Goal: Information Seeking & Learning: Compare options

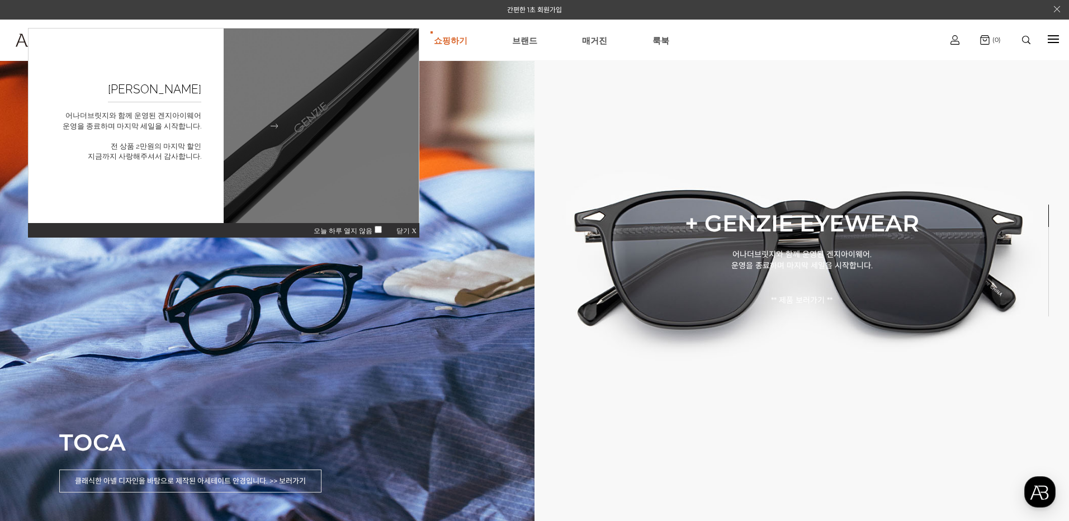
click at [287, 140] on img at bounding box center [321, 126] width 215 height 215
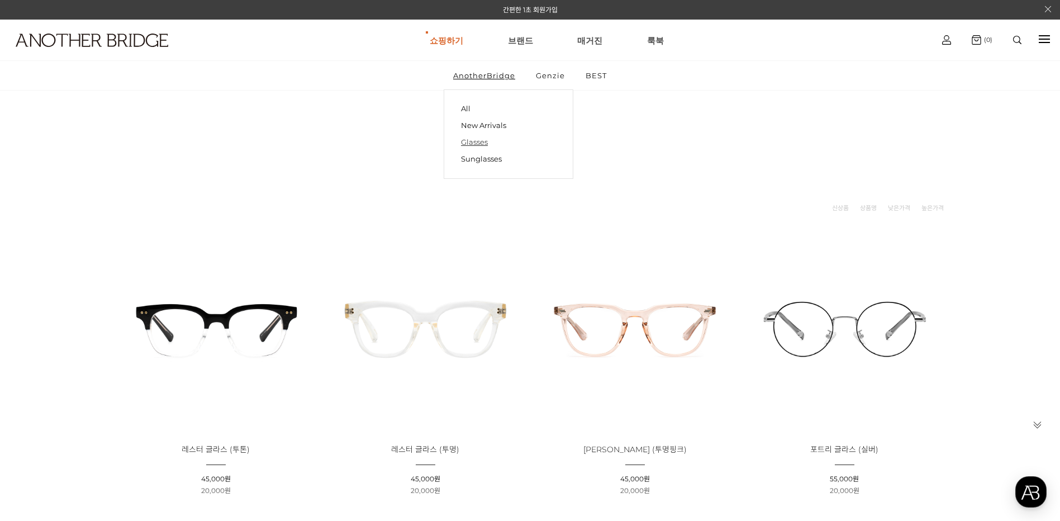
click at [484, 148] on link "Glasses" at bounding box center [508, 142] width 95 height 17
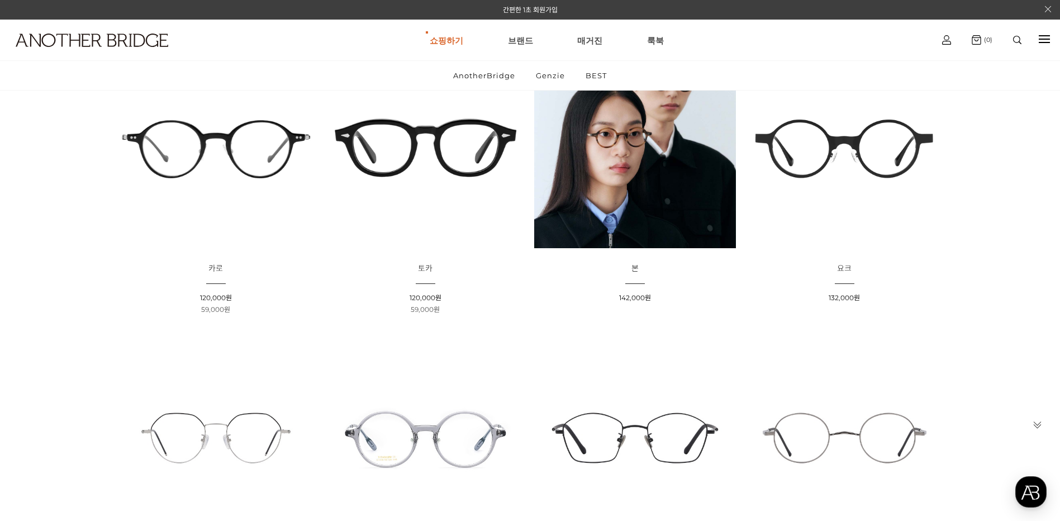
scroll to position [224, 0]
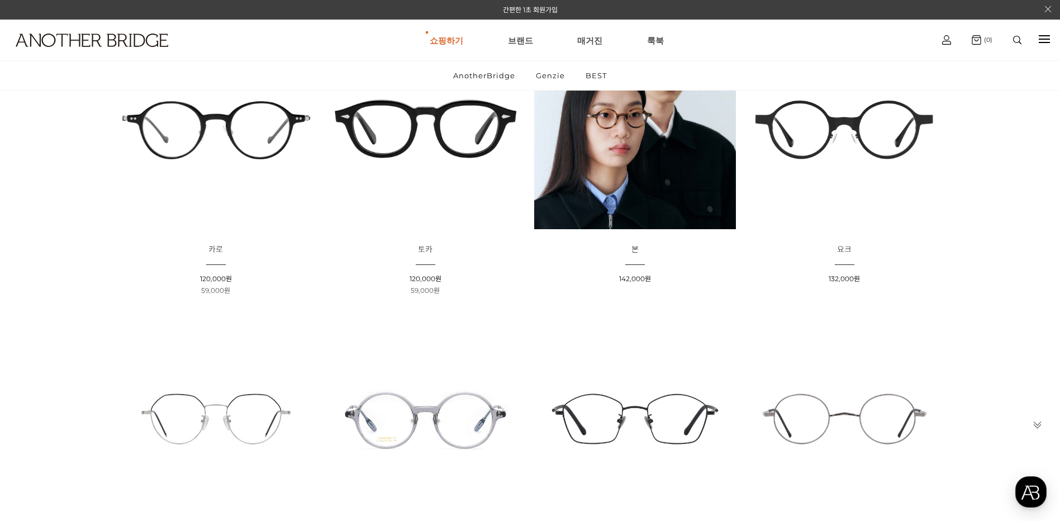
click at [247, 150] on img at bounding box center [216, 128] width 202 height 202
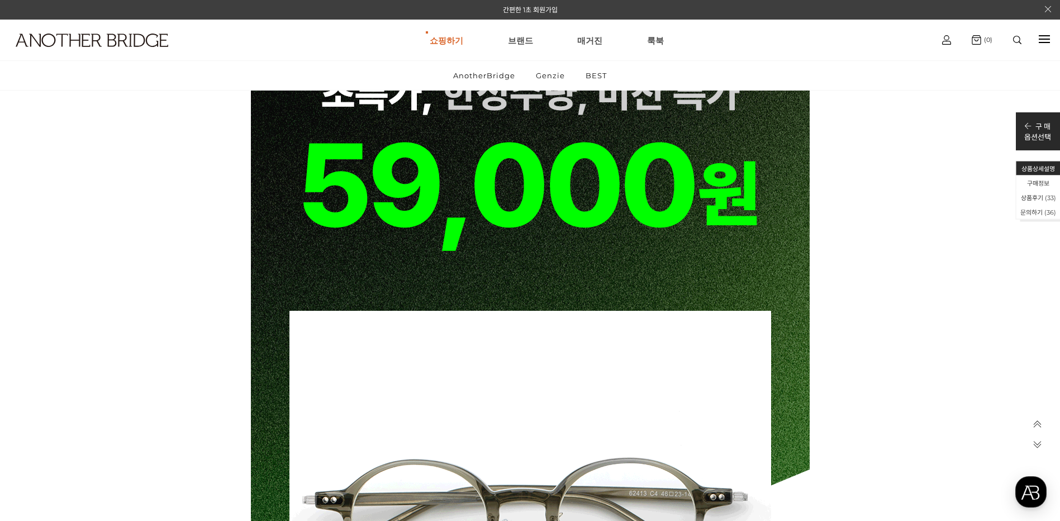
scroll to position [8293, 0]
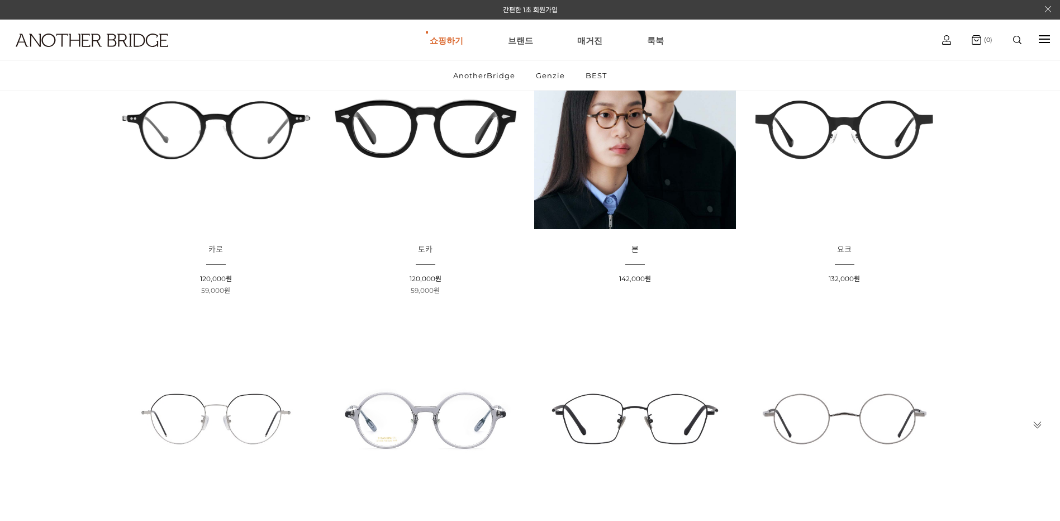
click at [492, 144] on img at bounding box center [426, 128] width 202 height 202
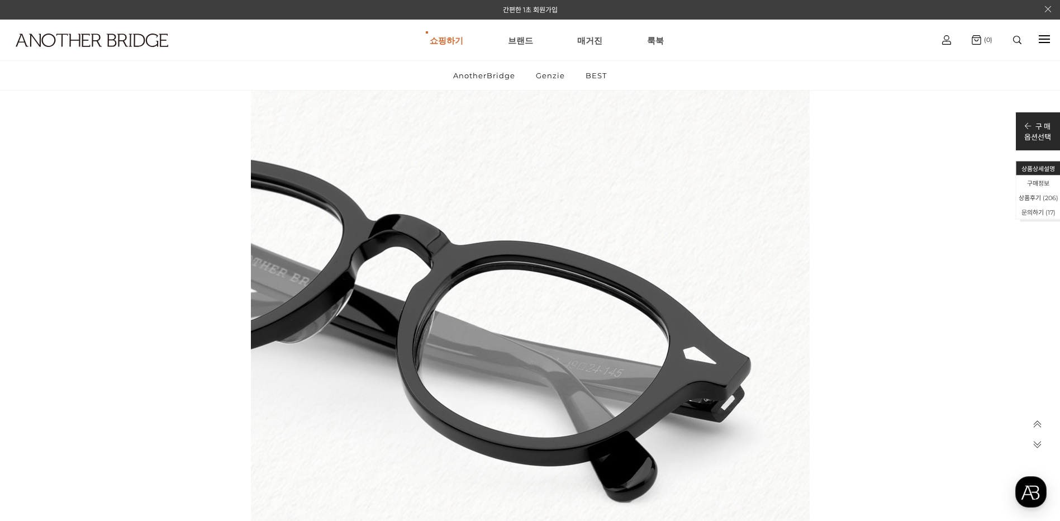
scroll to position [11679, 0]
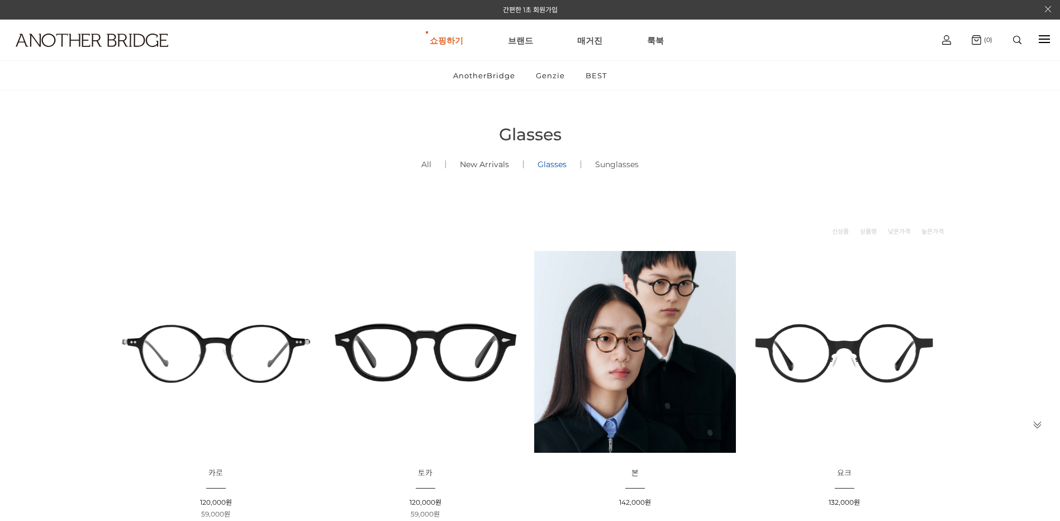
click at [491, 169] on link "New Arrivals ()" at bounding box center [484, 164] width 77 height 38
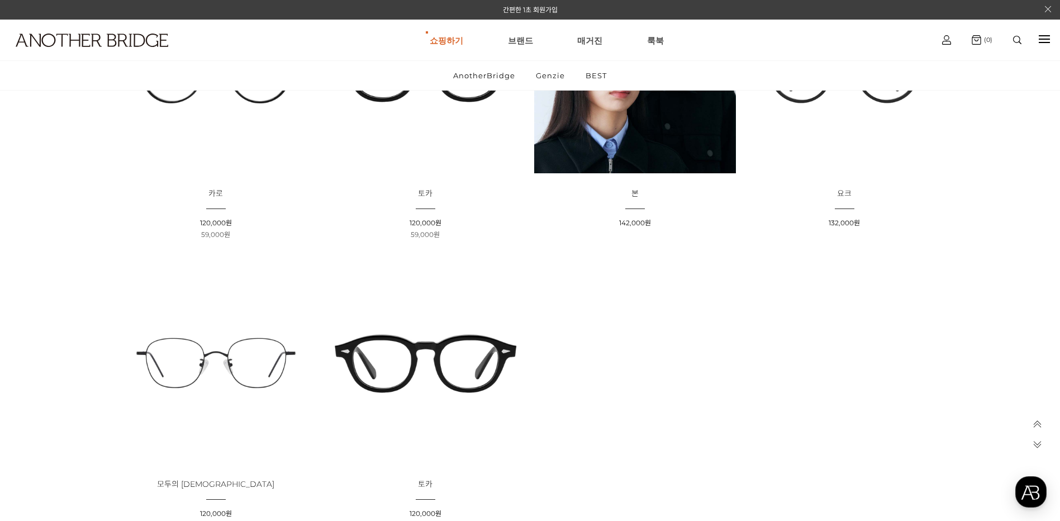
scroll to position [56, 0]
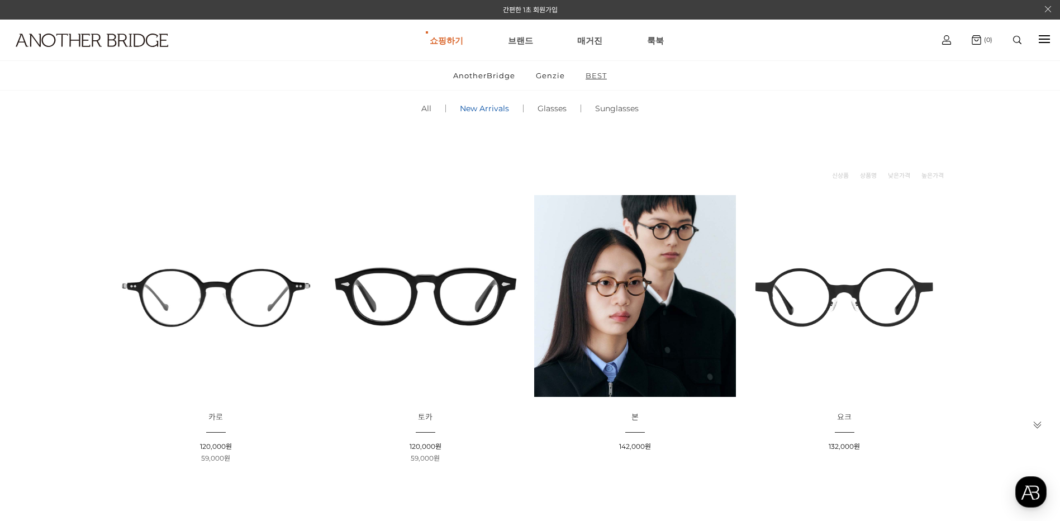
click at [601, 77] on link "BEST" at bounding box center [596, 75] width 40 height 29
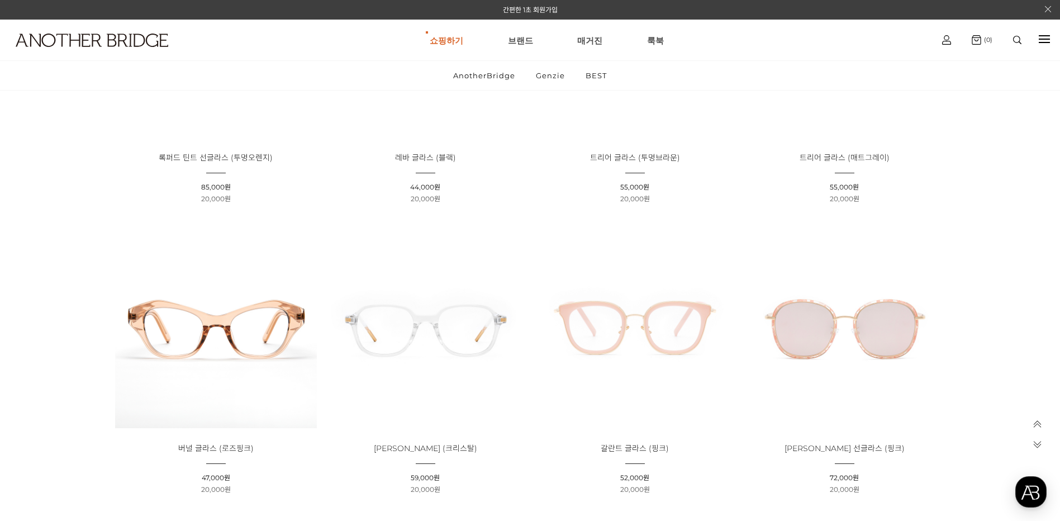
scroll to position [447, 0]
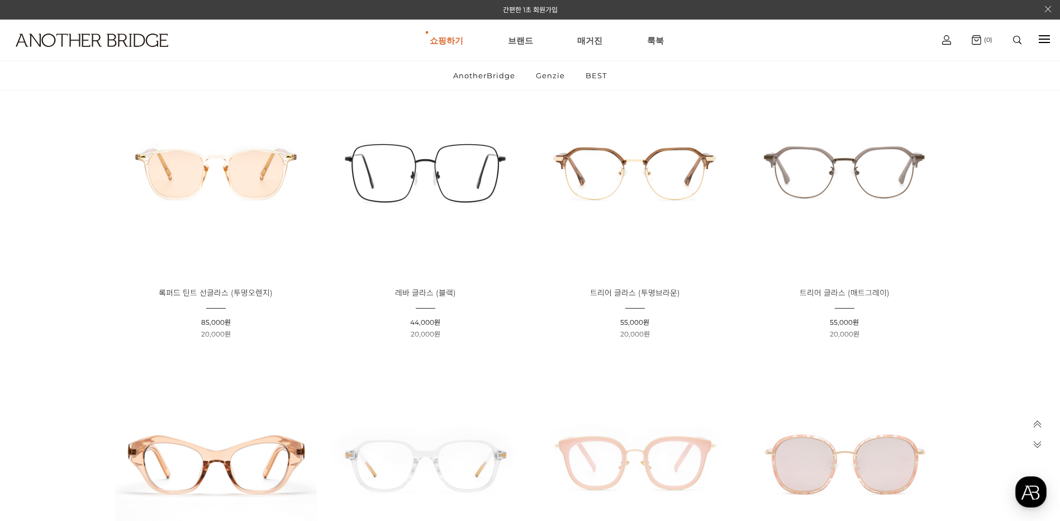
click at [836, 195] on img at bounding box center [845, 172] width 202 height 202
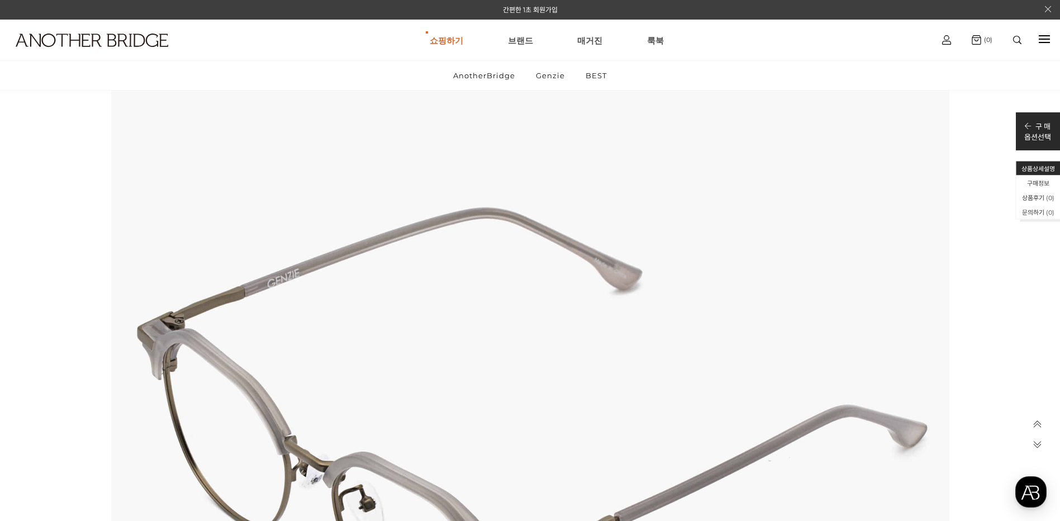
scroll to position [4378, 0]
